Goal: Find specific page/section: Find specific page/section

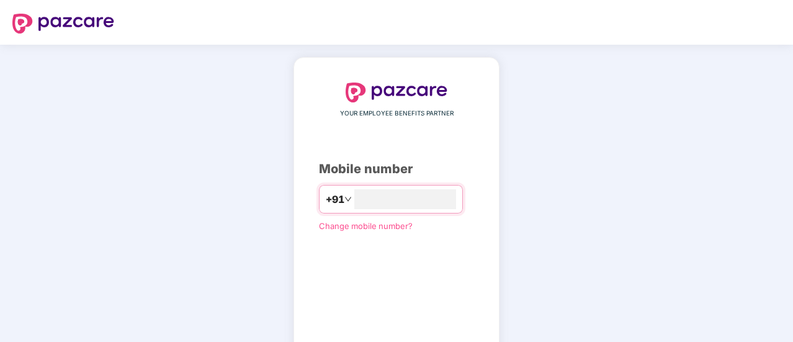
type input "**********"
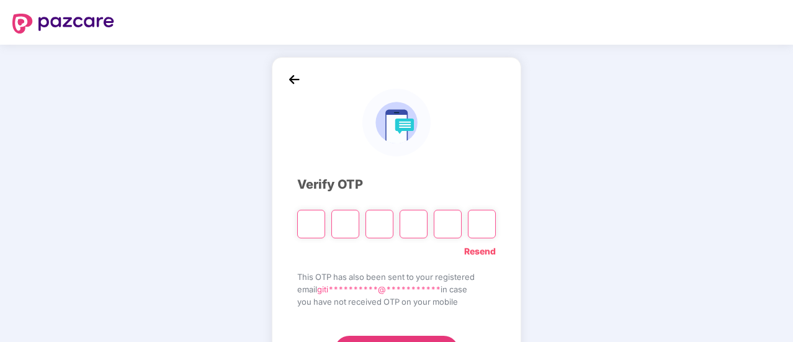
type input "*"
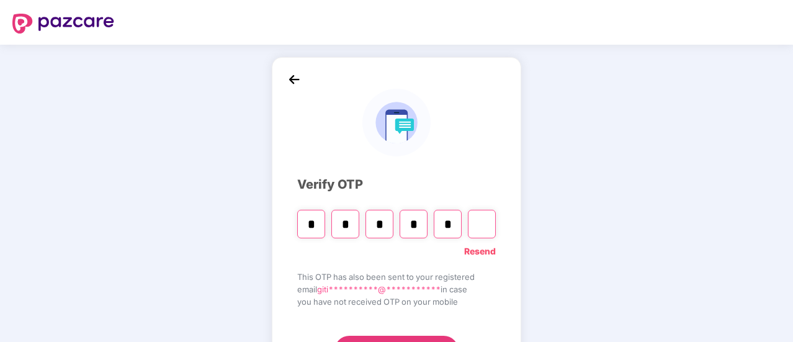
type input "*"
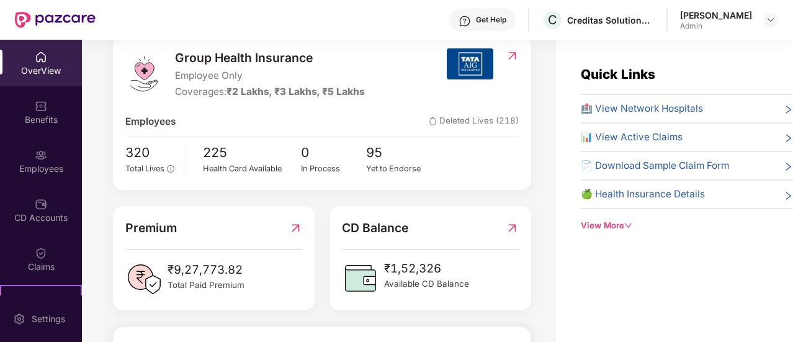
scroll to position [163, 0]
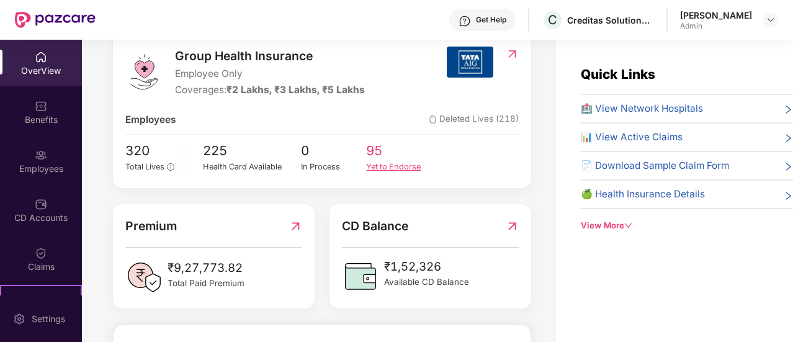
click at [371, 150] on span "95" at bounding box center [399, 151] width 66 height 20
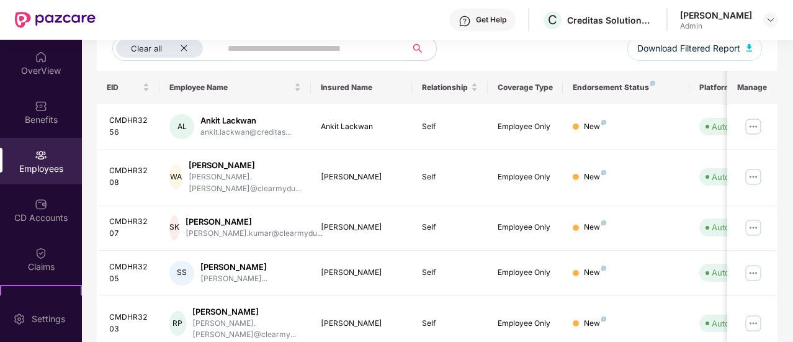
scroll to position [149, 0]
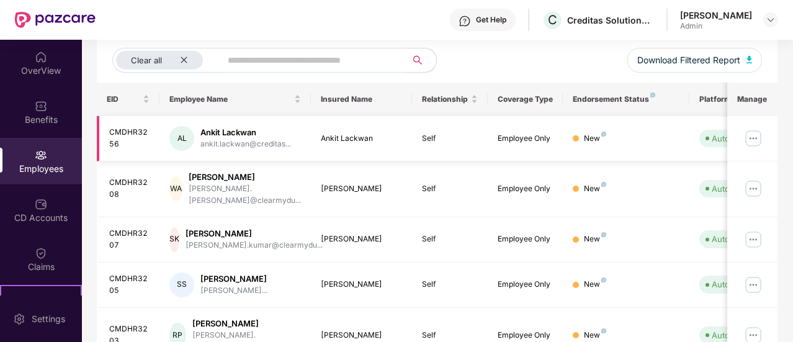
click at [751, 136] on img at bounding box center [754, 138] width 20 height 20
click at [463, 66] on div "Clear all Download Filtered Report" at bounding box center [437, 65] width 650 height 35
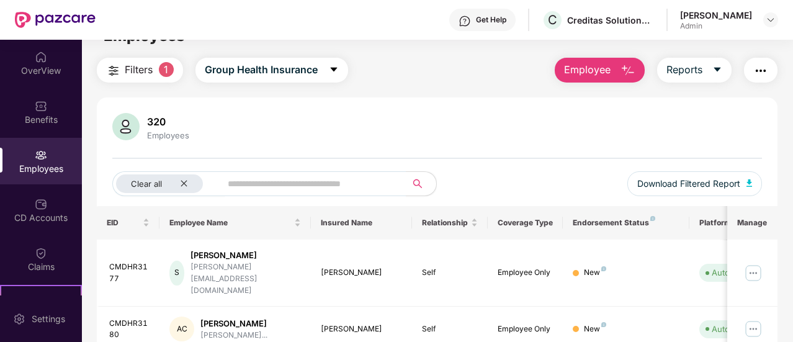
scroll to position [0, 0]
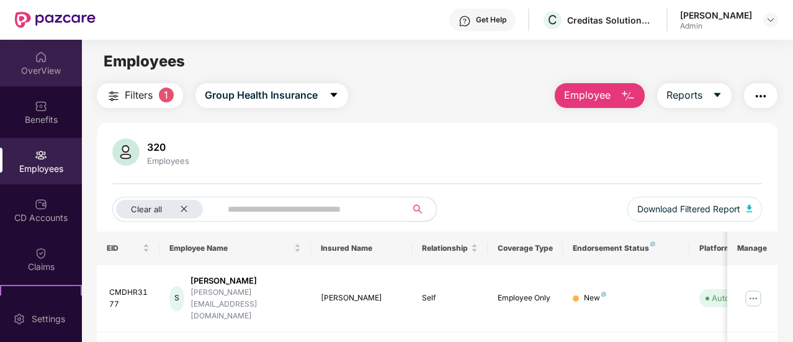
click at [52, 65] on div "OverView" at bounding box center [41, 71] width 82 height 12
